Goal: Entertainment & Leisure: Consume media (video, audio)

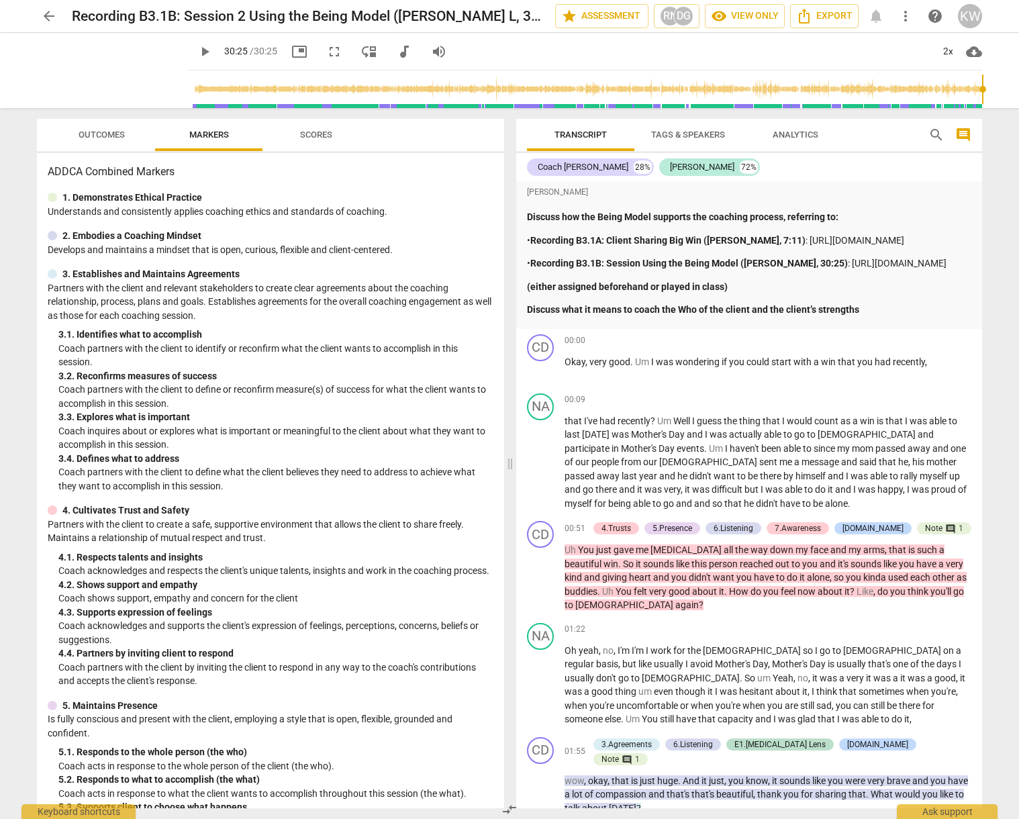
scroll to position [8603, 0]
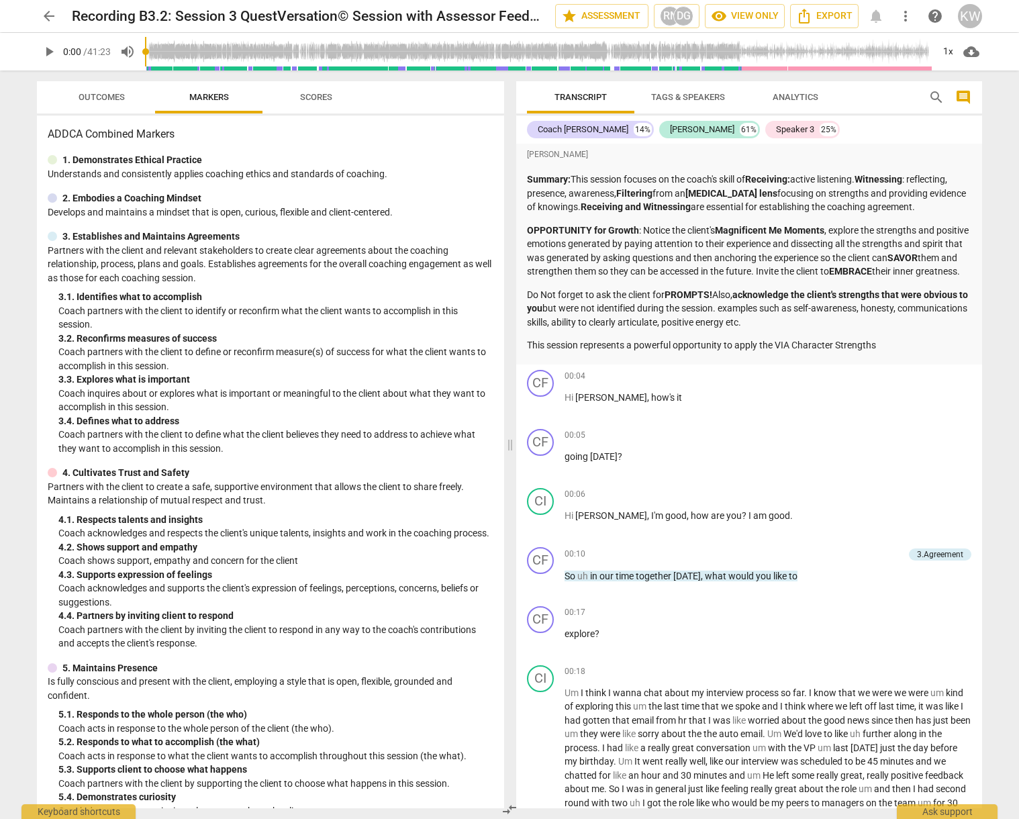
click at [51, 52] on span "play_arrow" at bounding box center [49, 52] width 16 height 16
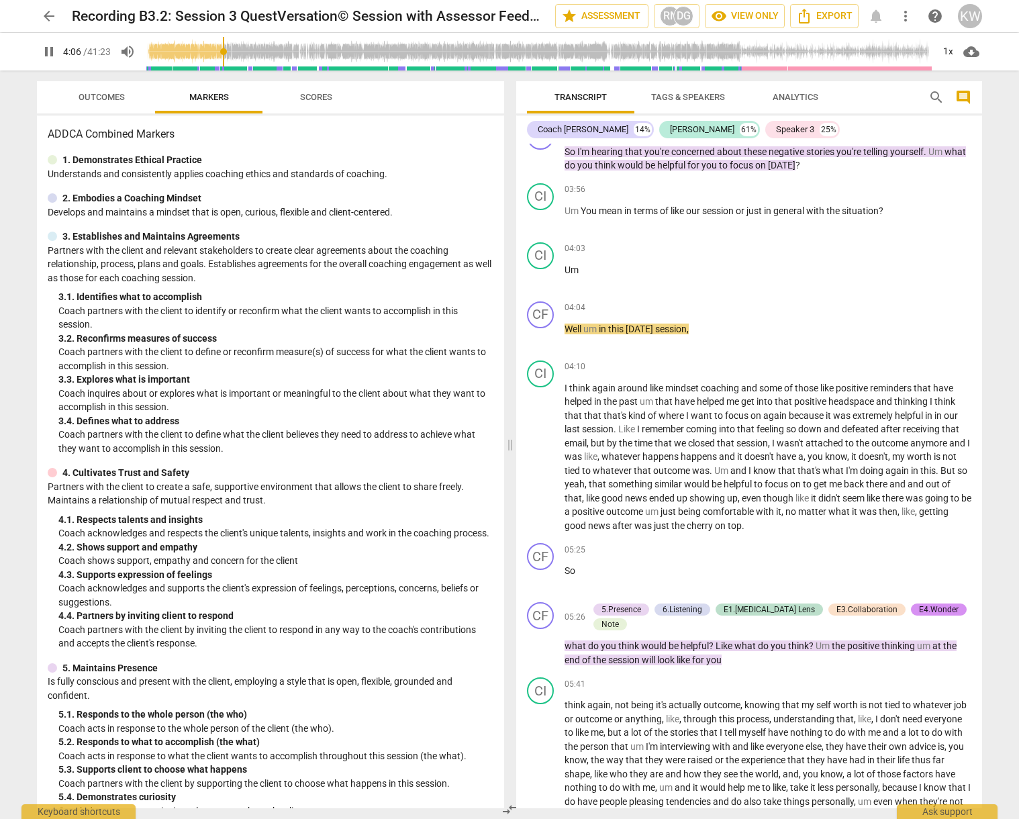
scroll to position [1195, 0]
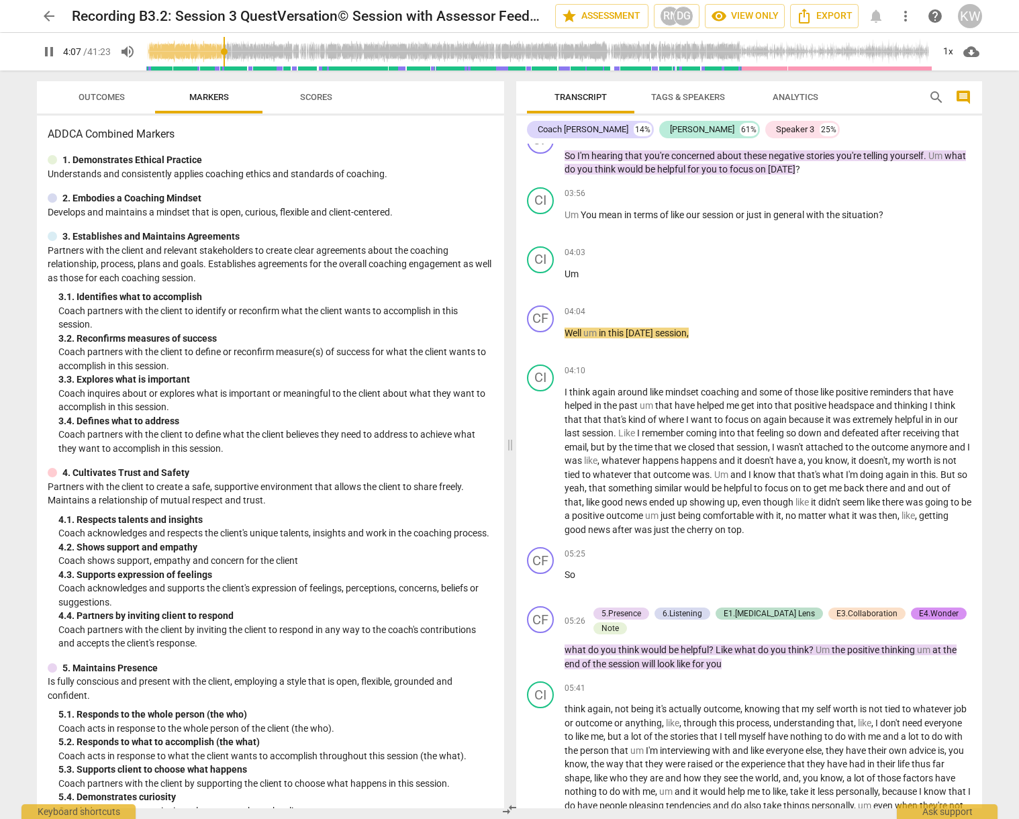
click at [195, 50] on input "range" at bounding box center [538, 51] width 787 height 43
click at [180, 50] on input "range" at bounding box center [538, 51] width 787 height 43
drag, startPoint x: 180, startPoint y: 50, endPoint x: 161, endPoint y: 50, distance: 18.8
click at [161, 50] on input "range" at bounding box center [538, 51] width 787 height 43
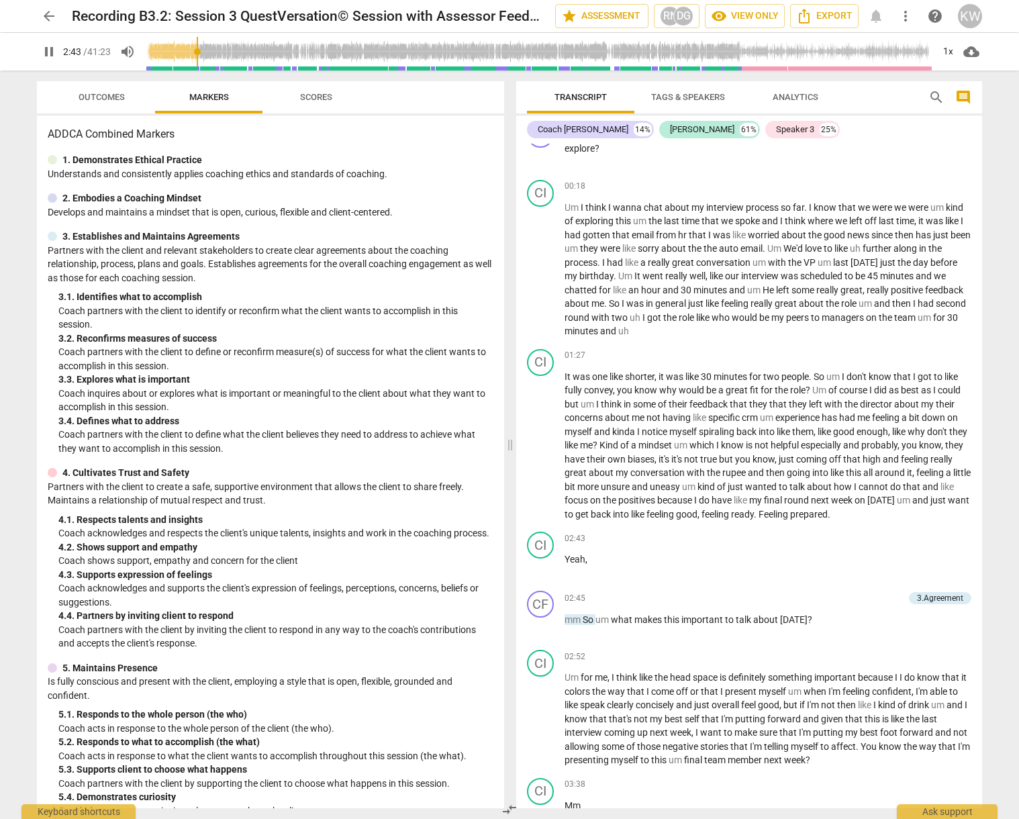
scroll to position [1173, 0]
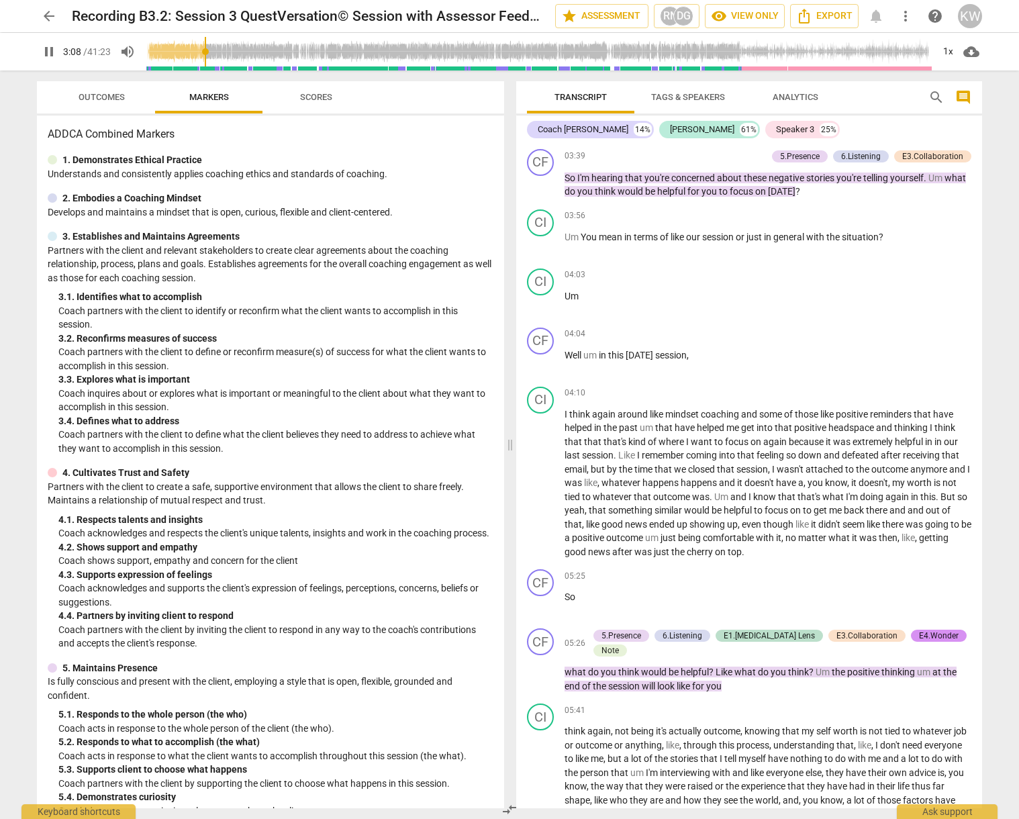
click at [47, 48] on span "pause" at bounding box center [49, 52] width 16 height 16
click at [47, 53] on span "play_arrow" at bounding box center [49, 52] width 16 height 16
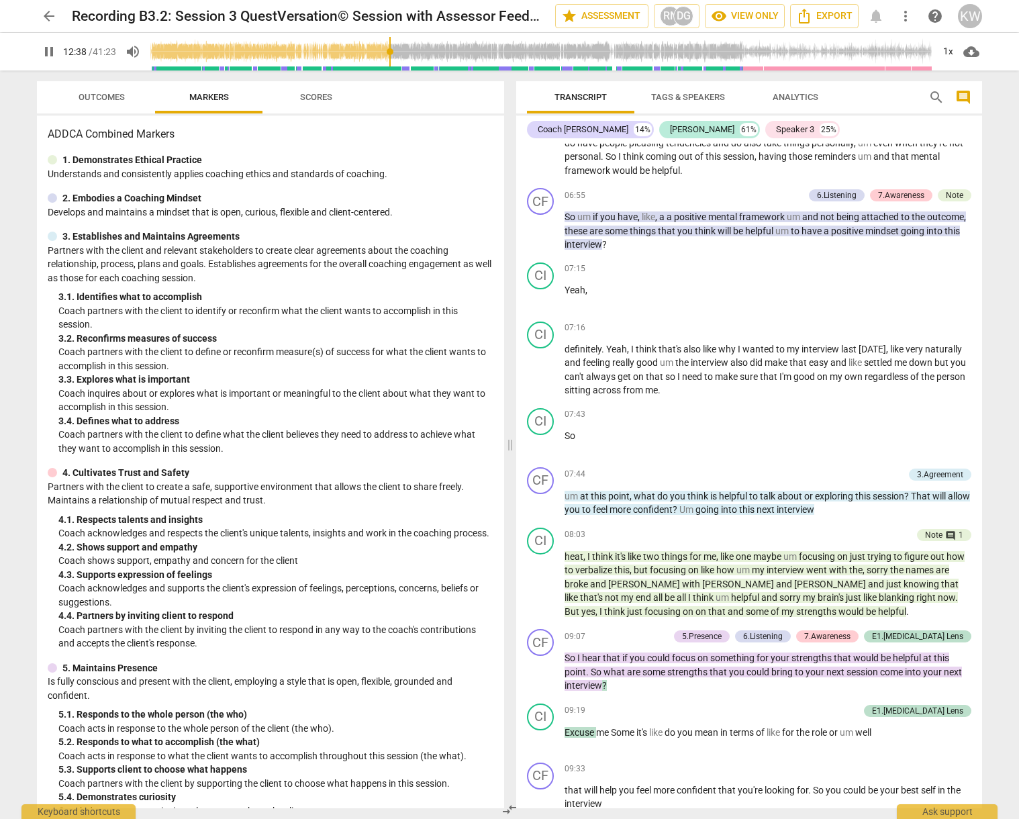
scroll to position [3209, 0]
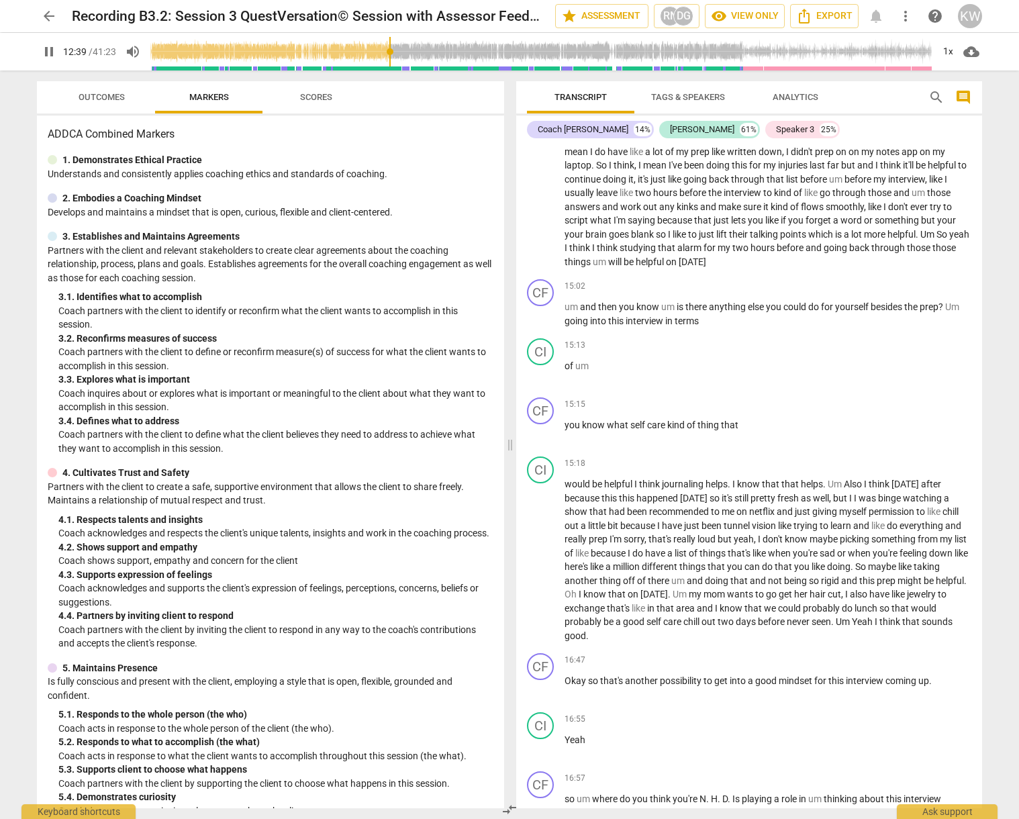
click at [56, 58] on span "pause" at bounding box center [49, 52] width 16 height 16
type input "760"
